Goal: Information Seeking & Learning: Understand process/instructions

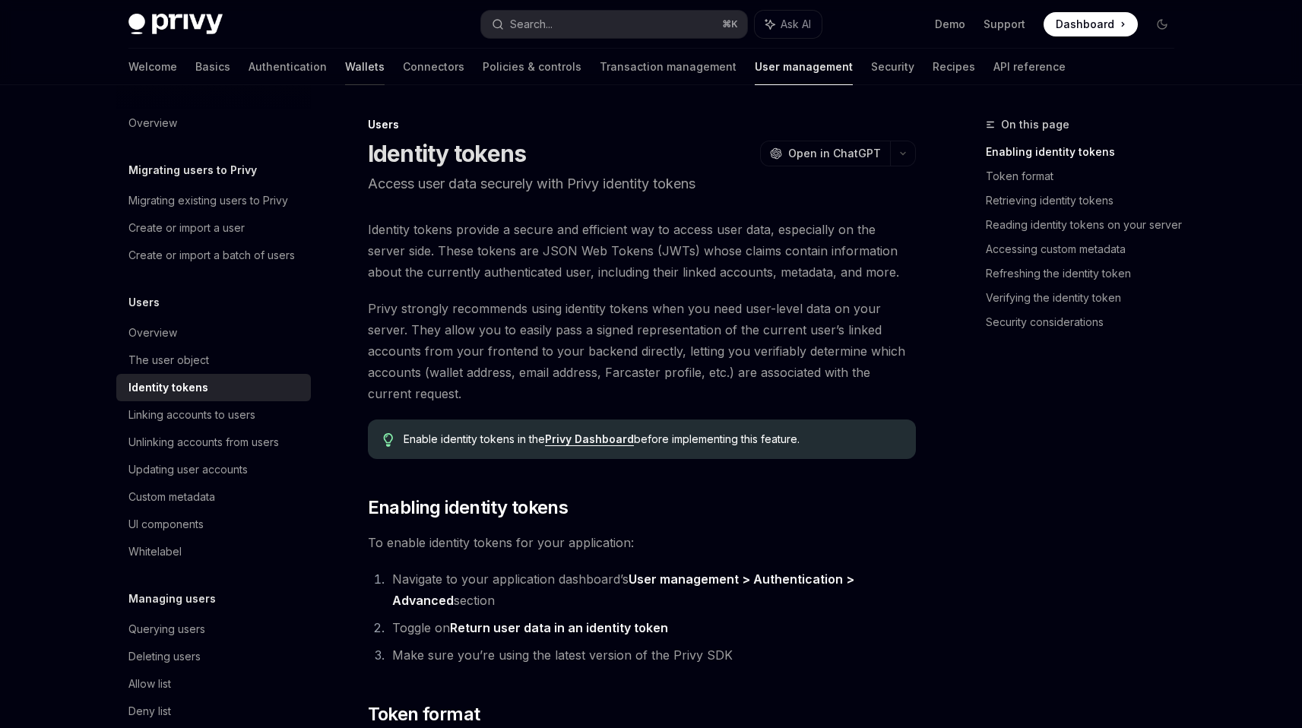
click at [345, 69] on link "Wallets" at bounding box center [365, 67] width 40 height 36
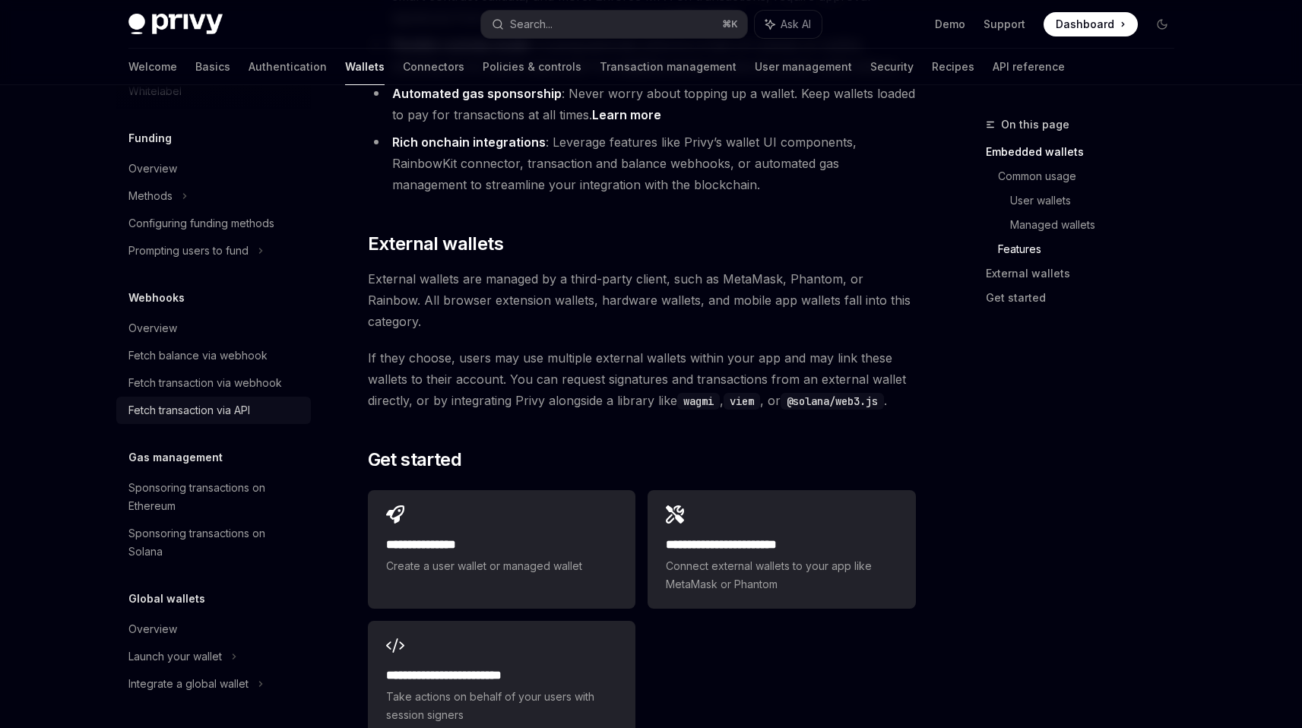
scroll to position [2298, 0]
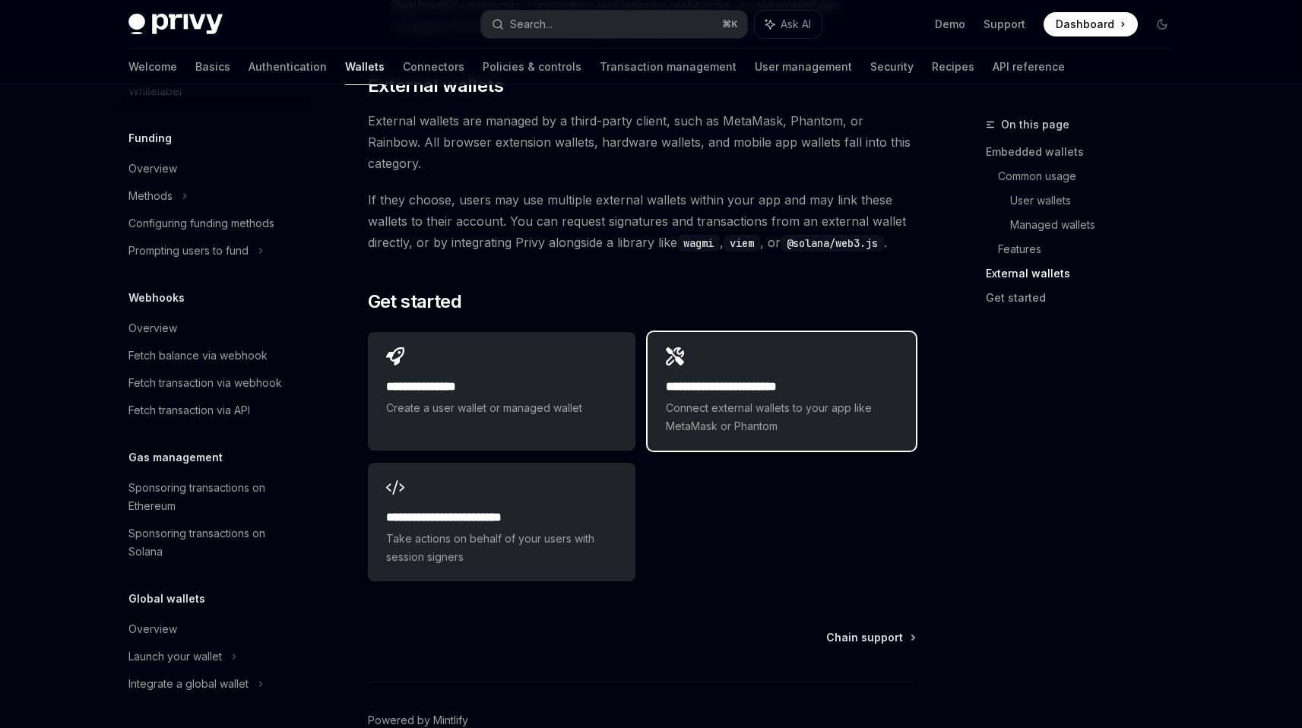
click at [706, 378] on h2 "**********" at bounding box center [781, 387] width 231 height 18
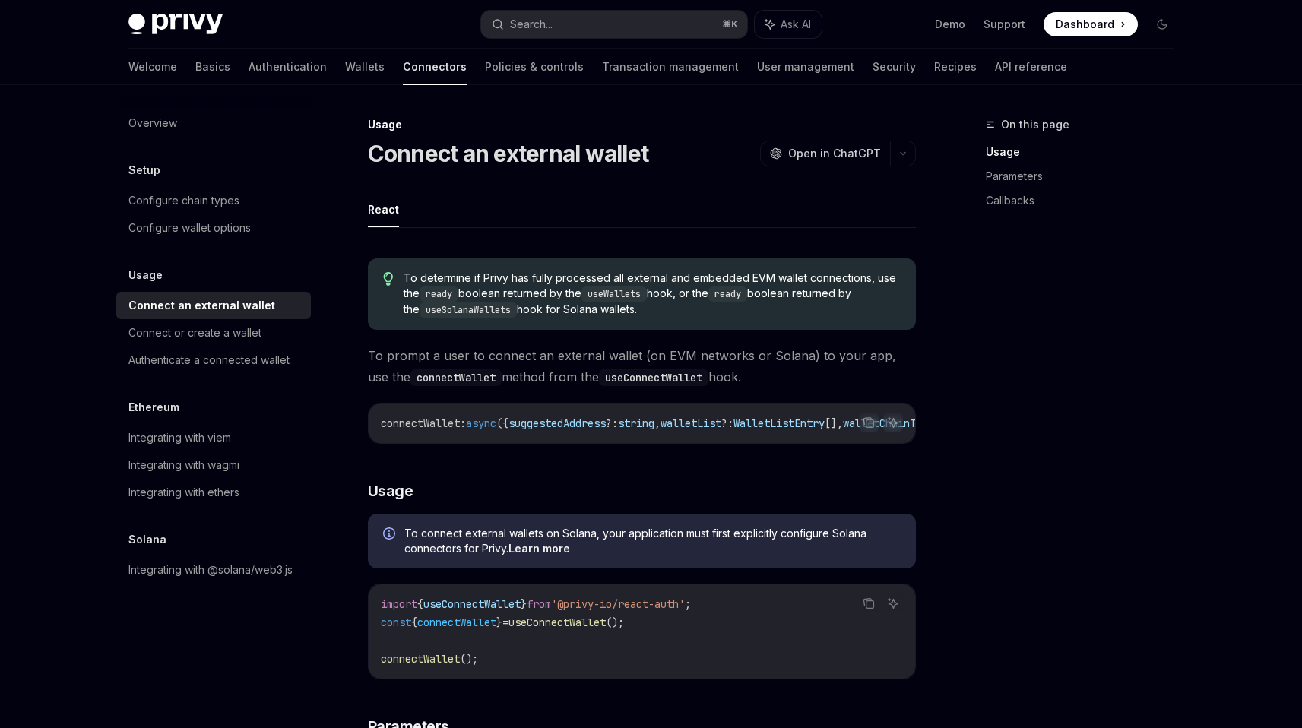
click at [634, 290] on code "useWallets" at bounding box center [614, 294] width 65 height 15
click at [669, 278] on span "To determine if Privy has fully processed all external and embedded EVM wallet …" at bounding box center [652, 294] width 496 height 47
click at [716, 281] on span "To determine if Privy has fully processed all external and embedded EVM wallet …" at bounding box center [652, 294] width 496 height 47
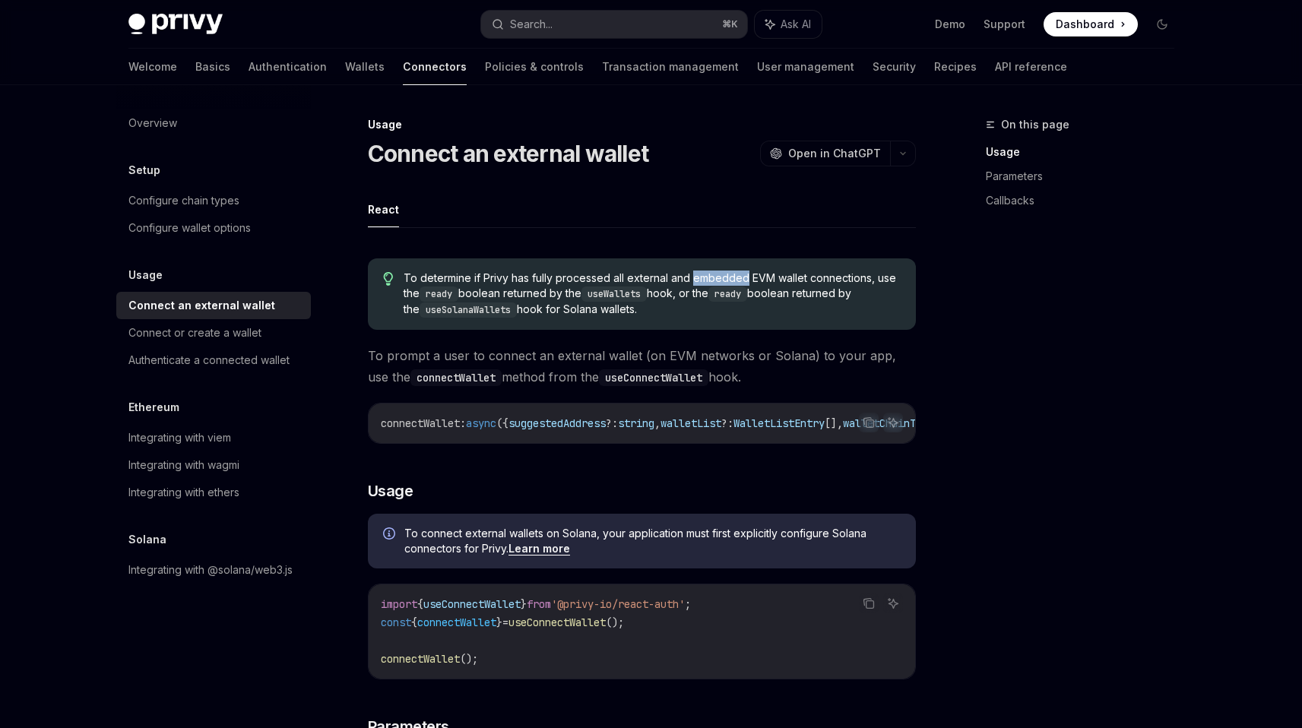
click at [716, 281] on span "To determine if Privy has fully processed all external and embedded EVM wallet …" at bounding box center [652, 294] width 496 height 47
click at [269, 195] on div "Configure chain types" at bounding box center [214, 201] width 173 height 18
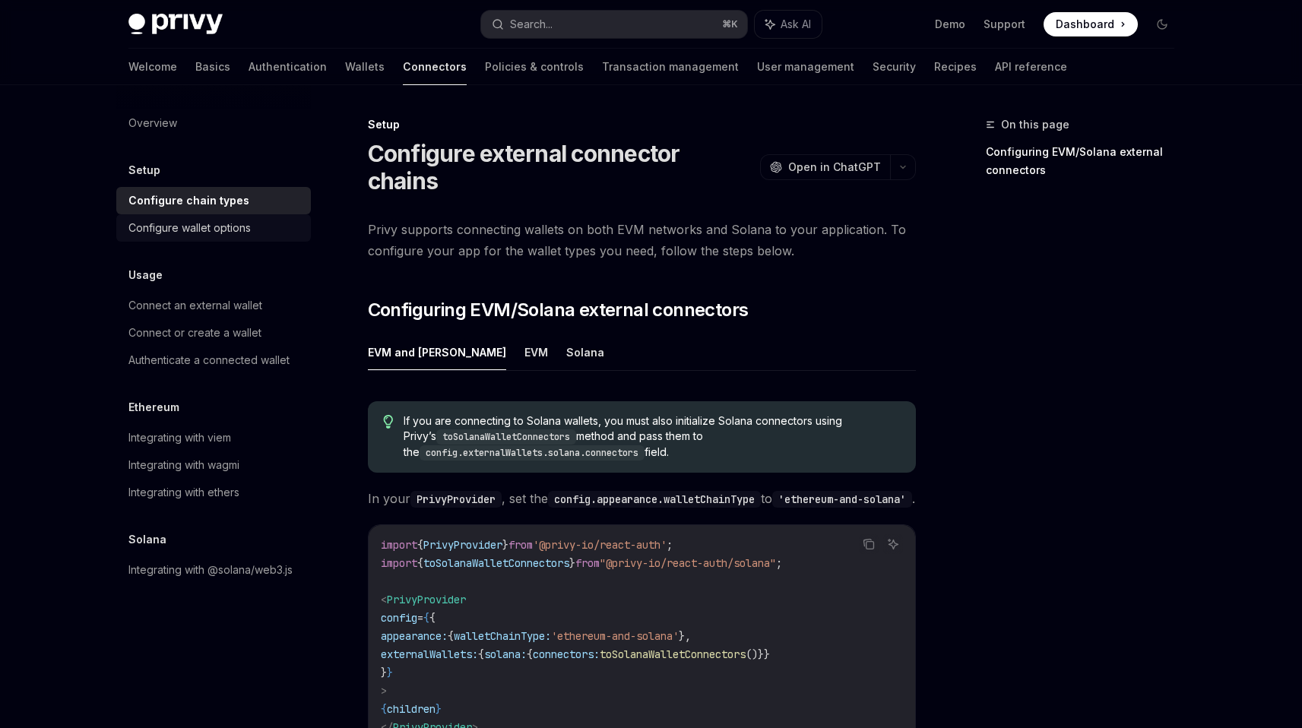
click at [252, 222] on div "Configure wallet options" at bounding box center [214, 228] width 173 height 18
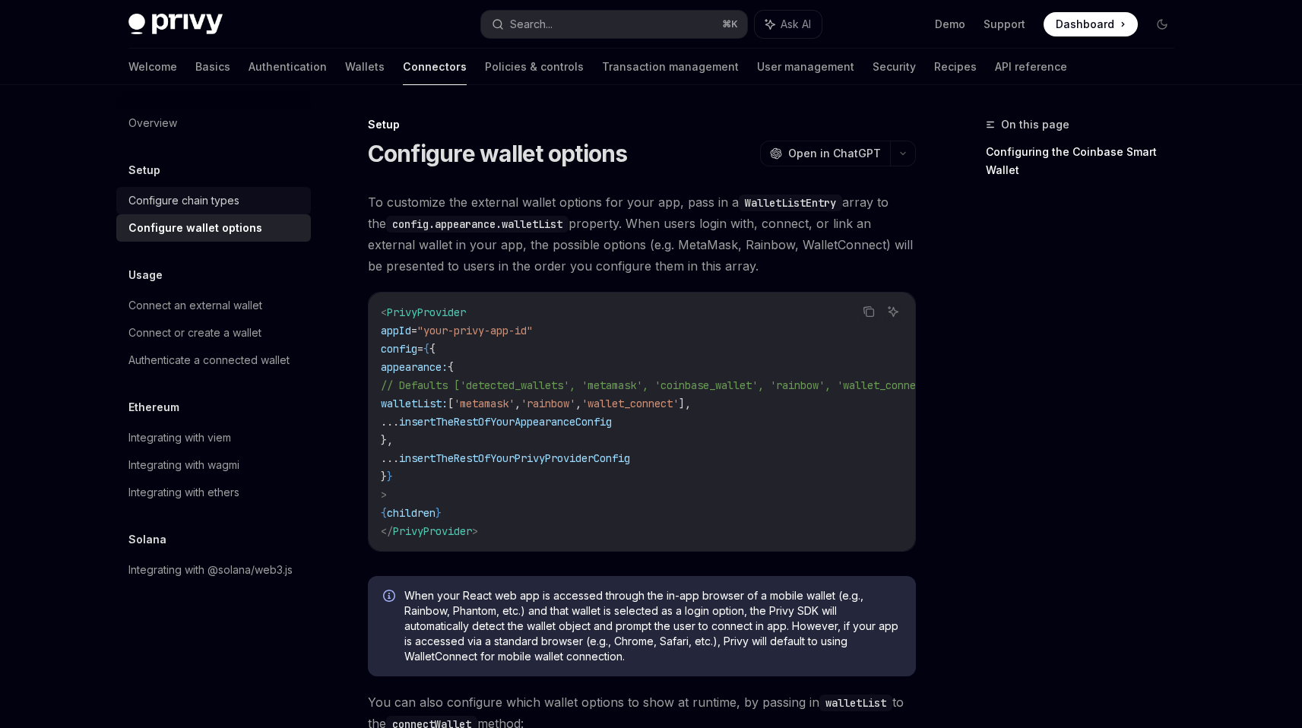
click at [265, 200] on div "Configure chain types" at bounding box center [214, 201] width 173 height 18
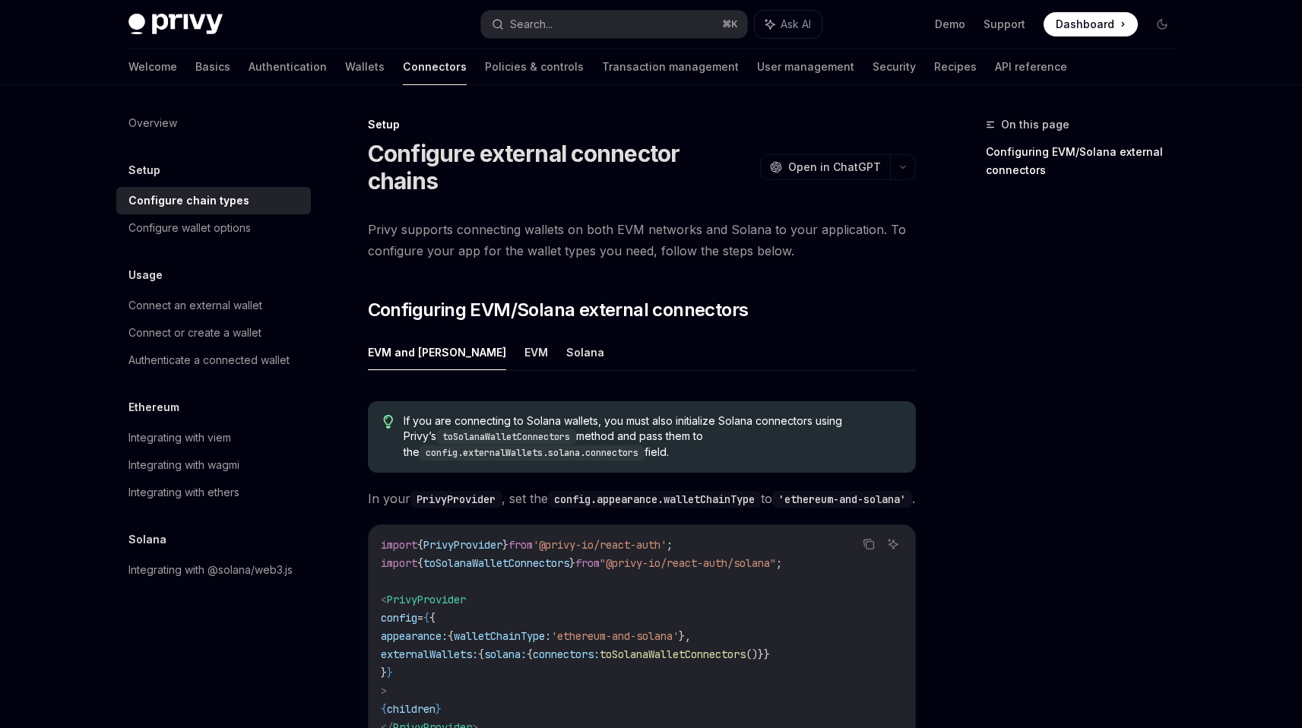
type textarea "*"
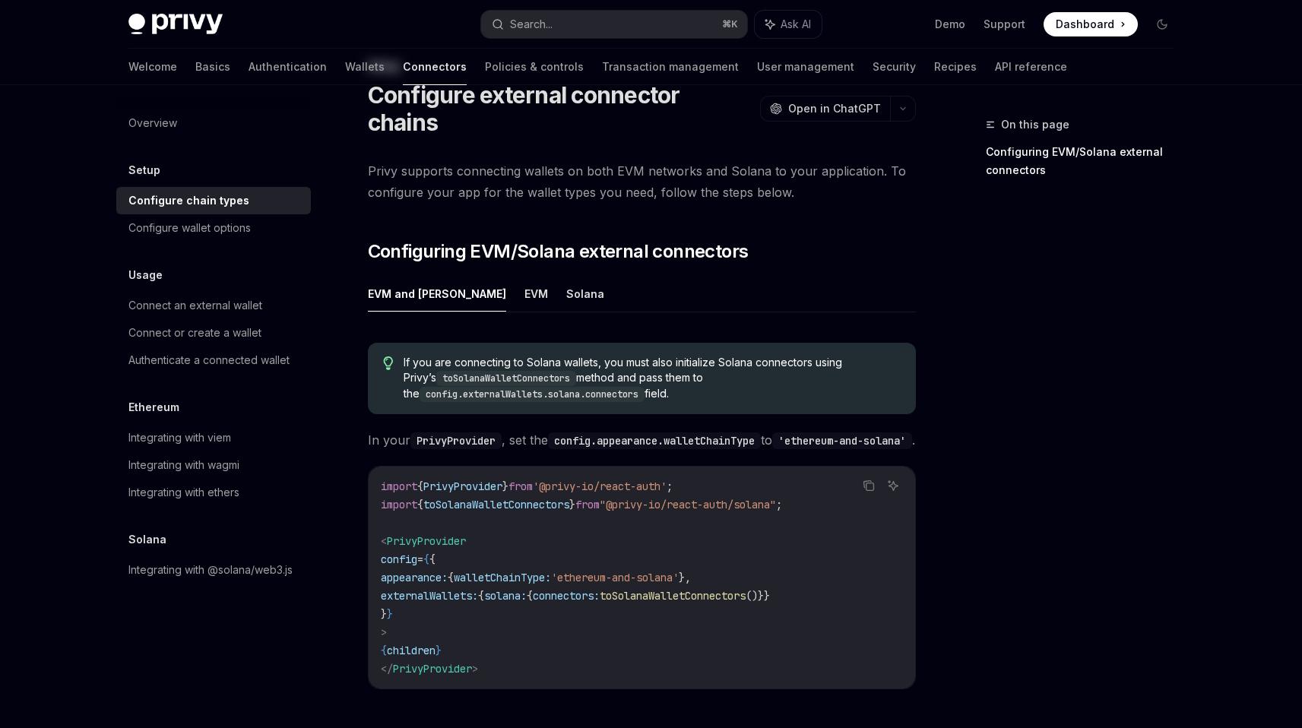
scroll to position [109, 0]
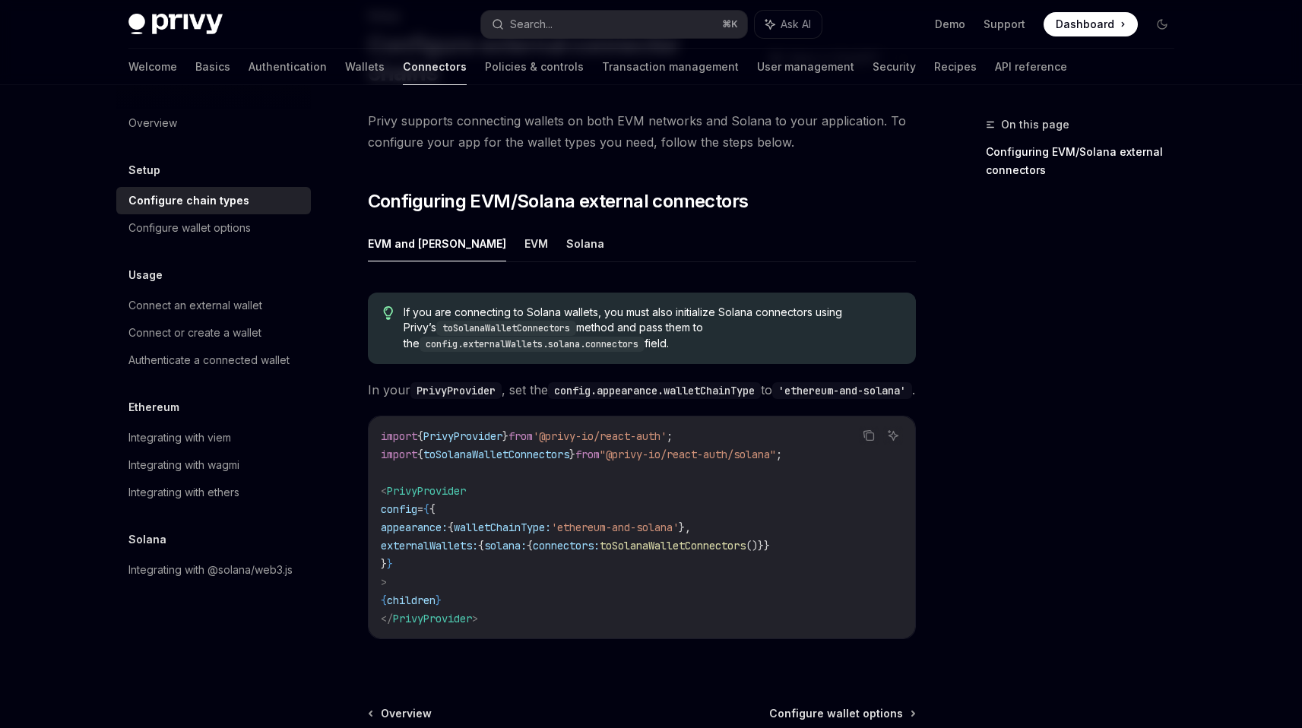
click at [413, 547] on code "import { PrivyProvider } from '@privy-io/react-auth' ; import { toSolanaWalletC…" at bounding box center [642, 527] width 522 height 201
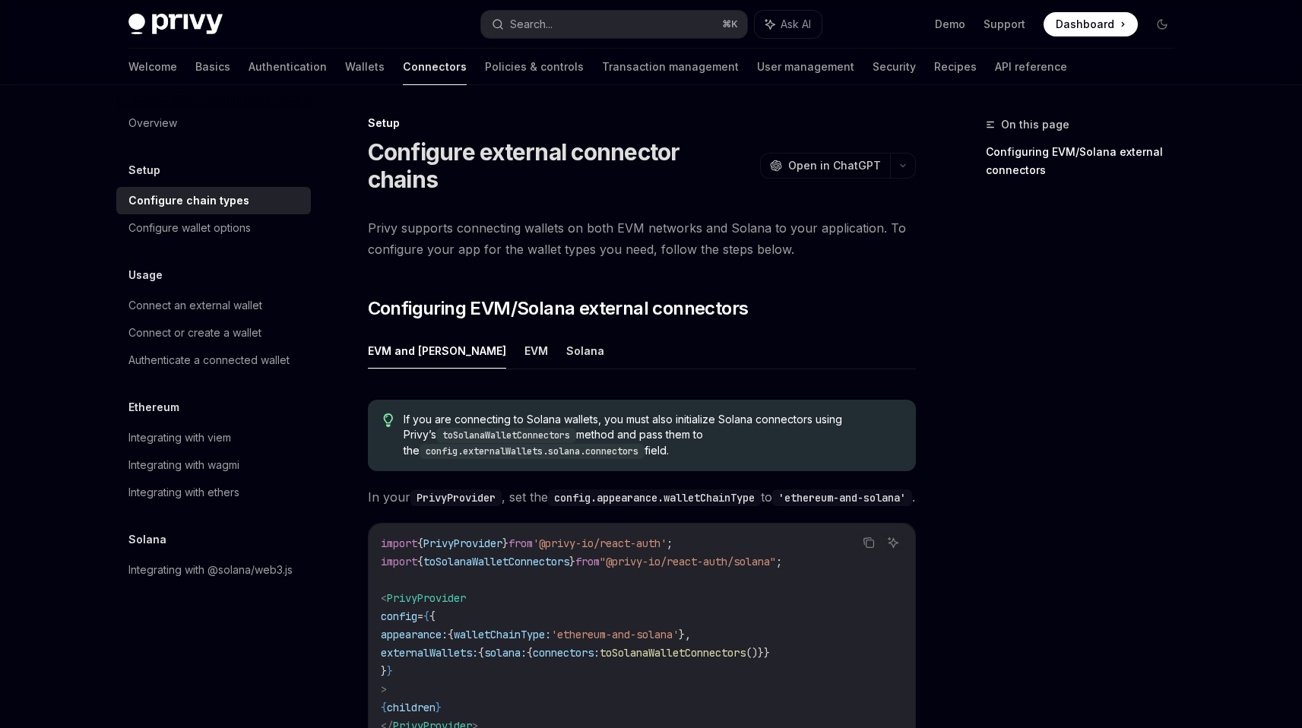
scroll to position [0, 0]
